Goal: Navigation & Orientation: Find specific page/section

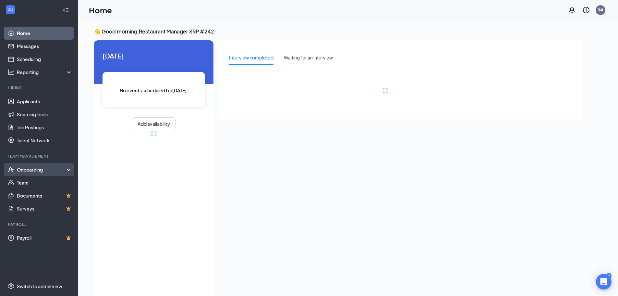
click at [28, 170] on div "Onboarding" at bounding box center [42, 169] width 50 height 6
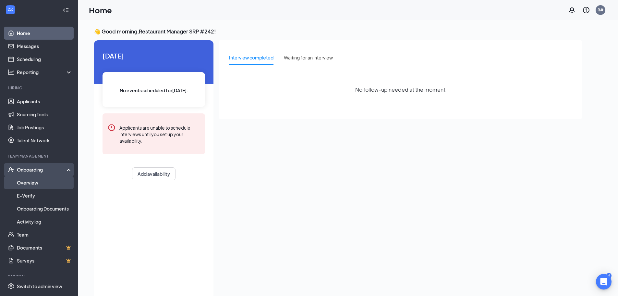
click at [24, 183] on link "Overview" at bounding box center [44, 182] width 55 height 13
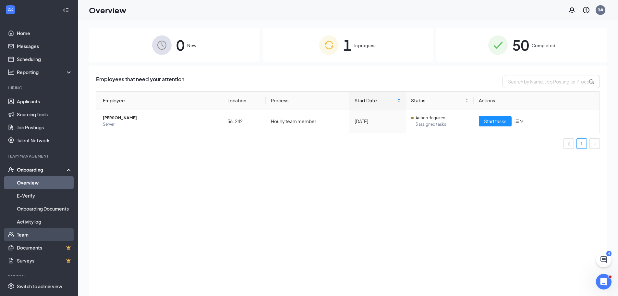
click at [24, 235] on link "Team" at bounding box center [44, 234] width 55 height 13
click at [604, 259] on icon "ChatActive" at bounding box center [603, 259] width 6 height 6
click at [496, 290] on div "4" at bounding box center [496, 288] width 3 height 6
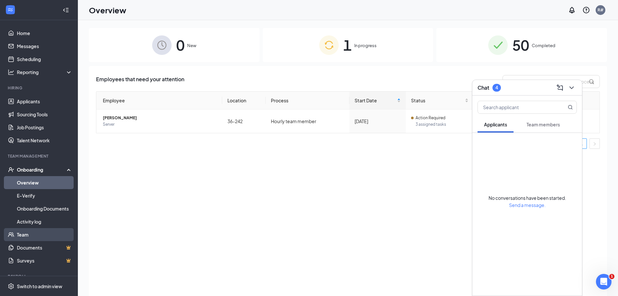
click at [22, 233] on link "Team" at bounding box center [44, 234] width 55 height 13
